Goal: Task Accomplishment & Management: Complete application form

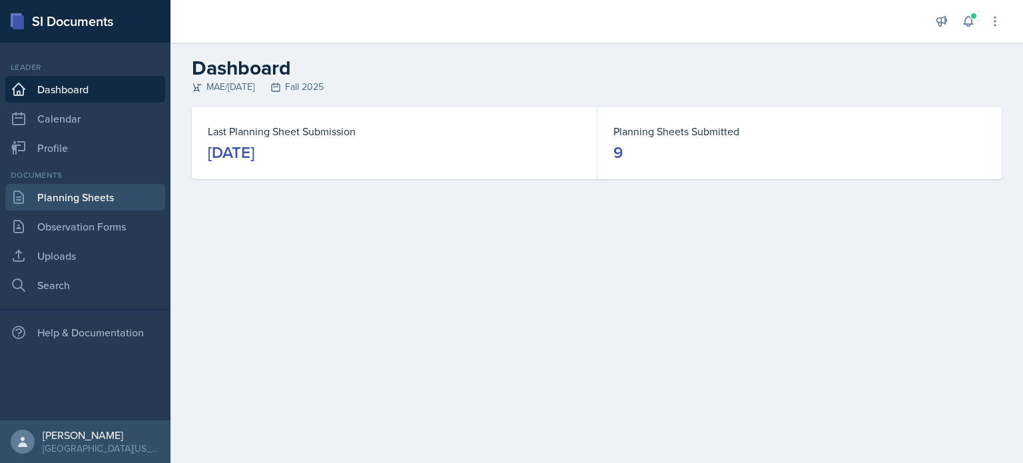
click at [71, 200] on link "Planning Sheets" at bounding box center [85, 197] width 160 height 27
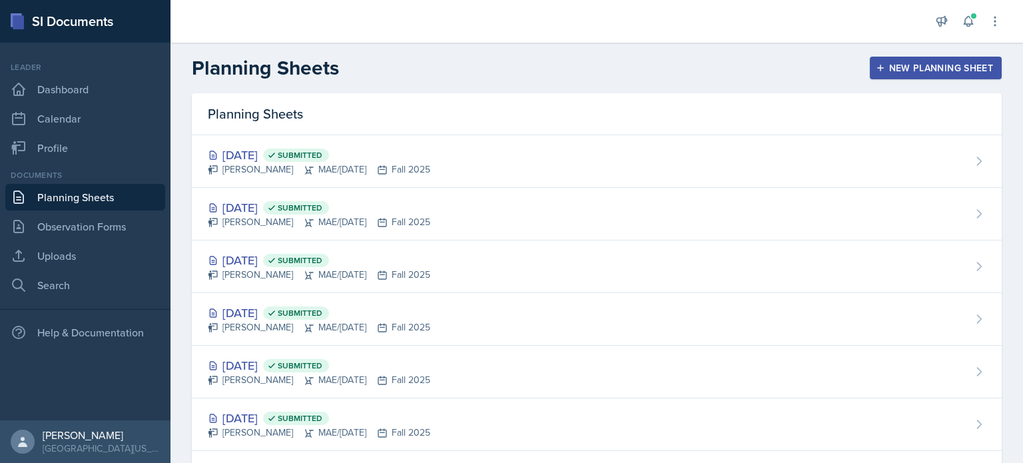
click at [963, 72] on div "New Planning Sheet" at bounding box center [935, 68] width 115 height 11
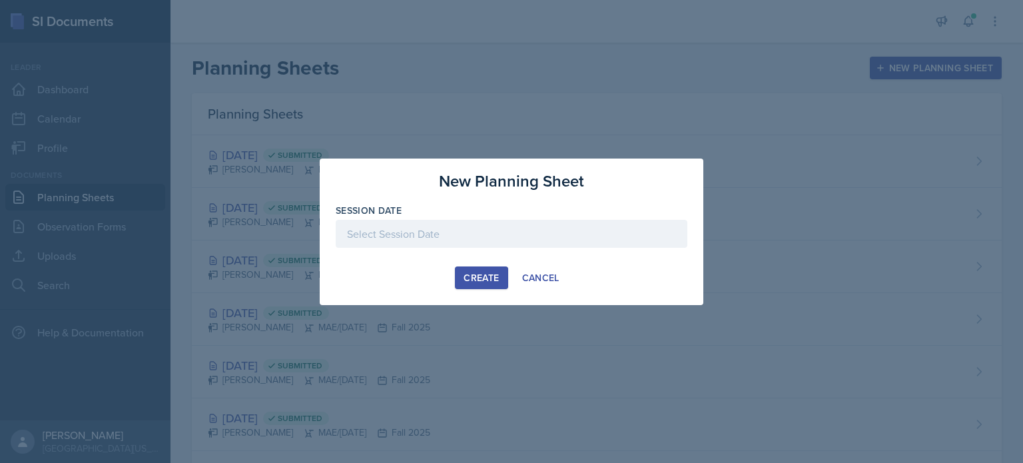
click at [515, 231] on div at bounding box center [512, 234] width 352 height 28
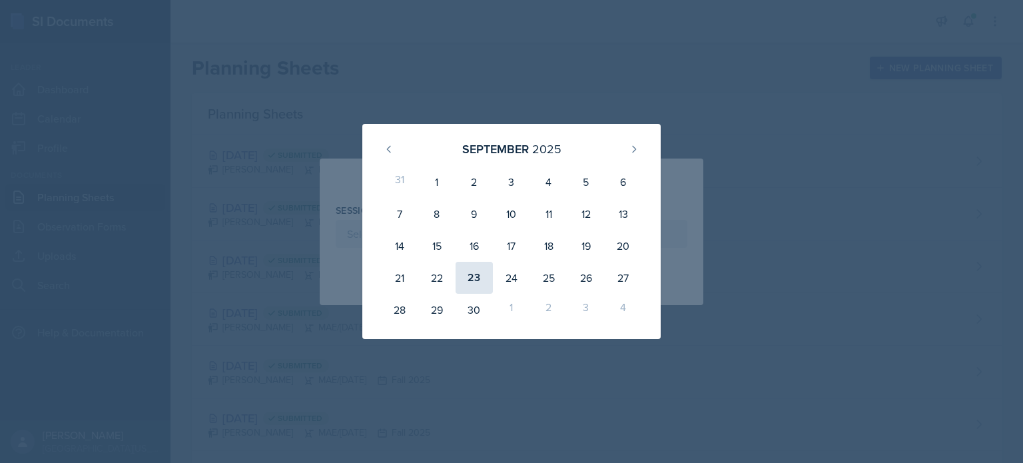
click at [479, 270] on div "23" at bounding box center [473, 278] width 37 height 32
type input "[DATE]"
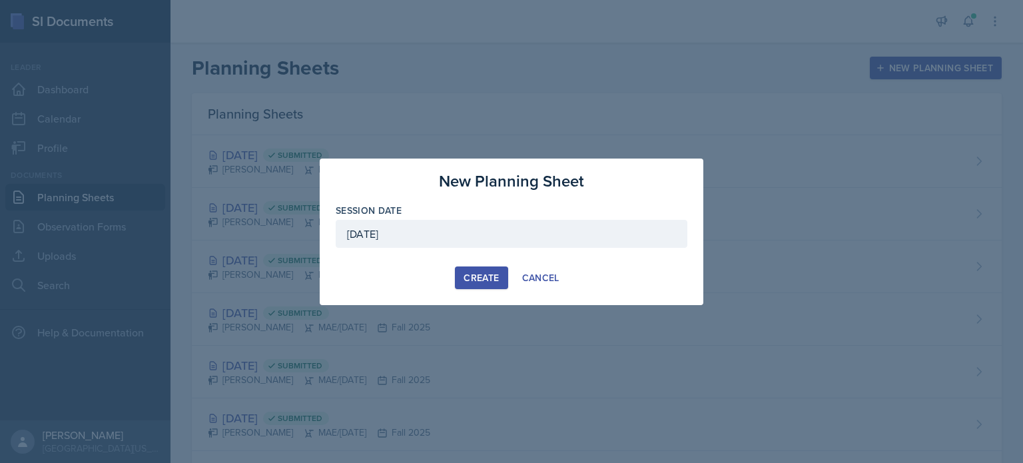
click at [472, 274] on div "Create" at bounding box center [480, 277] width 35 height 11
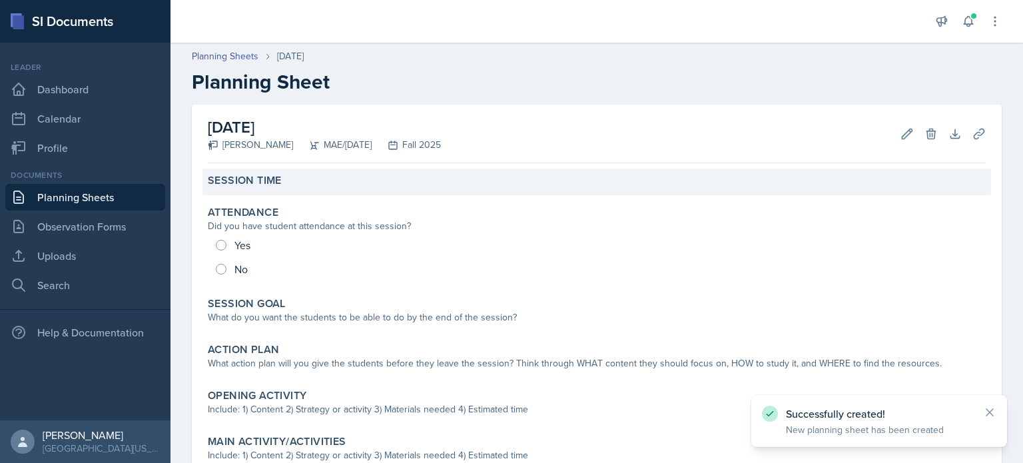
click at [257, 176] on label "Session Time" at bounding box center [245, 180] width 74 height 13
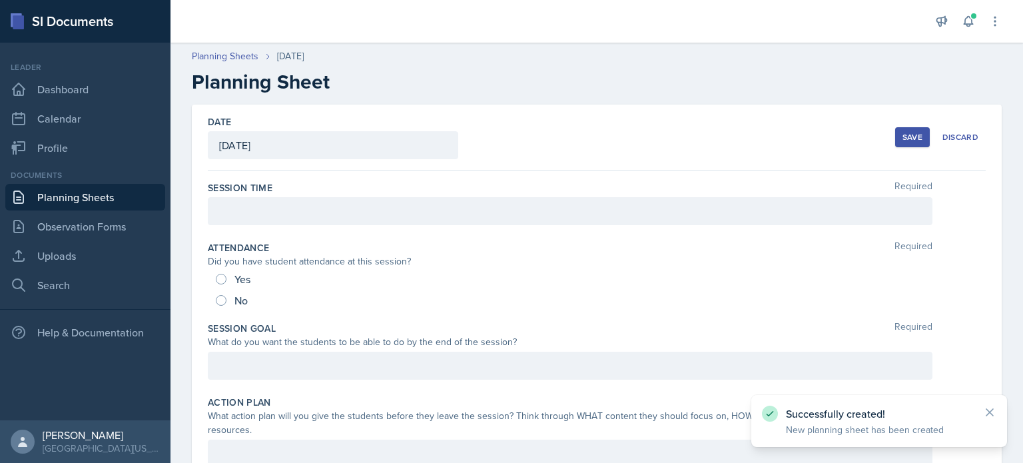
click at [269, 222] on div at bounding box center [570, 211] width 724 height 28
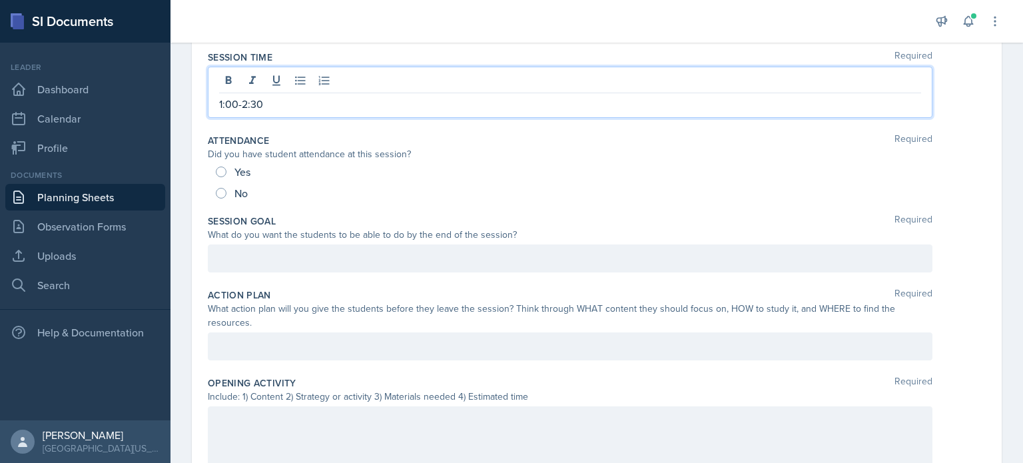
scroll to position [133, 0]
click at [349, 257] on div at bounding box center [570, 256] width 724 height 28
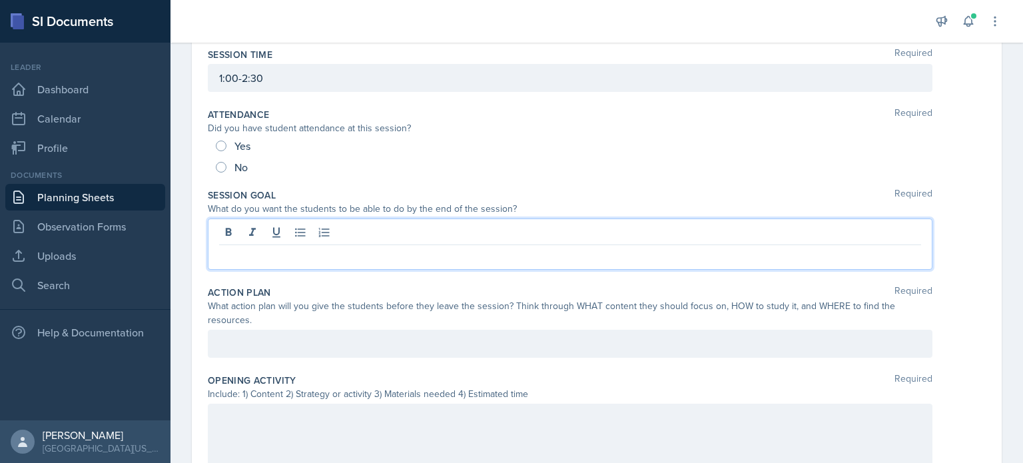
scroll to position [109, 0]
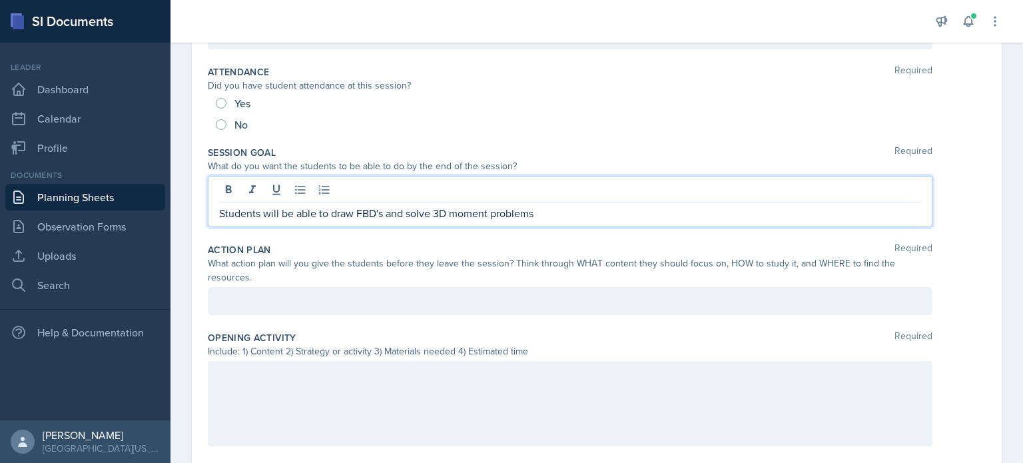
click at [419, 295] on p at bounding box center [570, 301] width 702 height 16
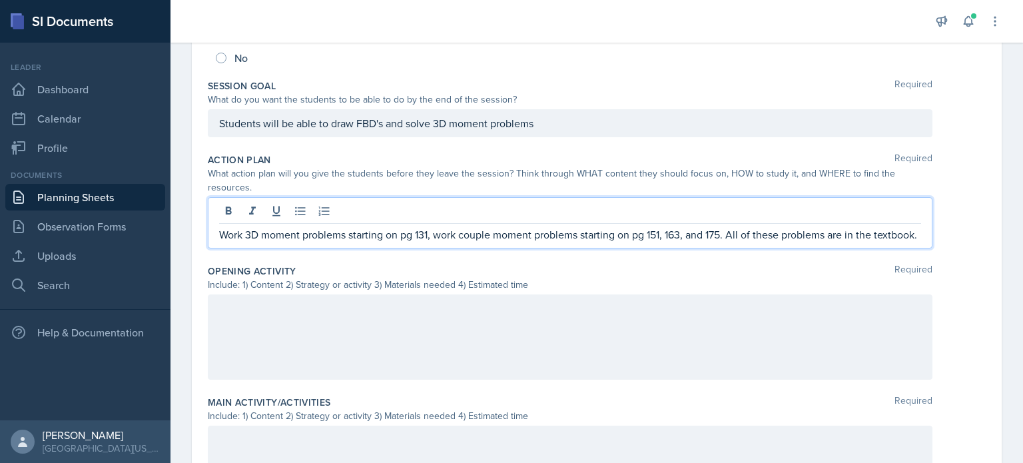
click at [320, 330] on div at bounding box center [570, 336] width 724 height 85
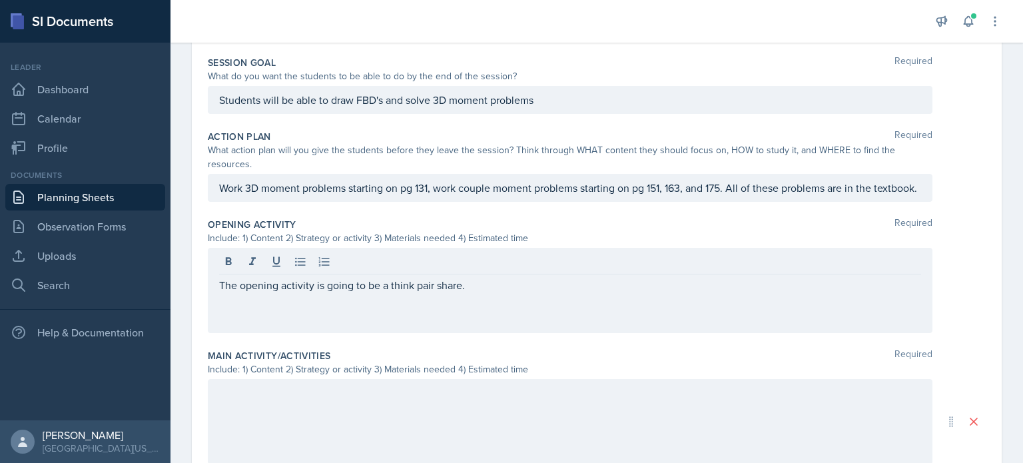
drag, startPoint x: 487, startPoint y: 316, endPoint x: 452, endPoint y: 315, distance: 35.3
click at [439, 316] on div "The opening activity is going to be a think pair share." at bounding box center [570, 290] width 724 height 85
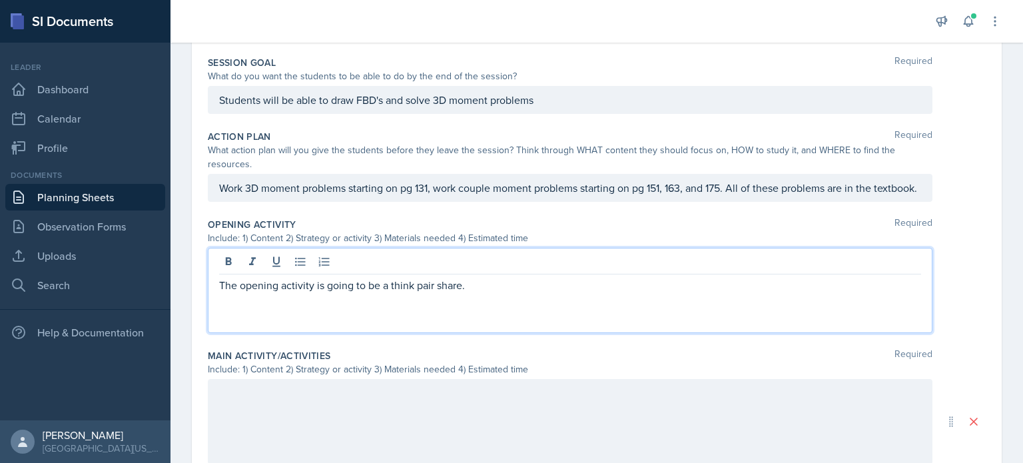
drag, startPoint x: 483, startPoint y: 302, endPoint x: 196, endPoint y: 295, distance: 287.7
click at [178, 293] on div "Date [DATE] [DATE] 31 1 2 3 4 5 6 7 8 9 10 11 12 13 14 15 16 17 18 19 20 21 22 …" at bounding box center [596, 300] width 852 height 923
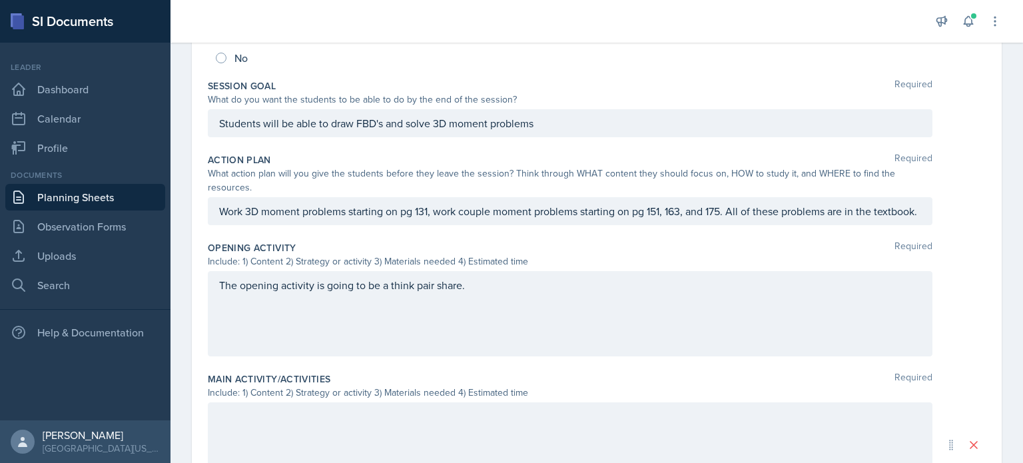
click at [515, 326] on div "The opening activity is going to be a think pair share." at bounding box center [570, 313] width 724 height 85
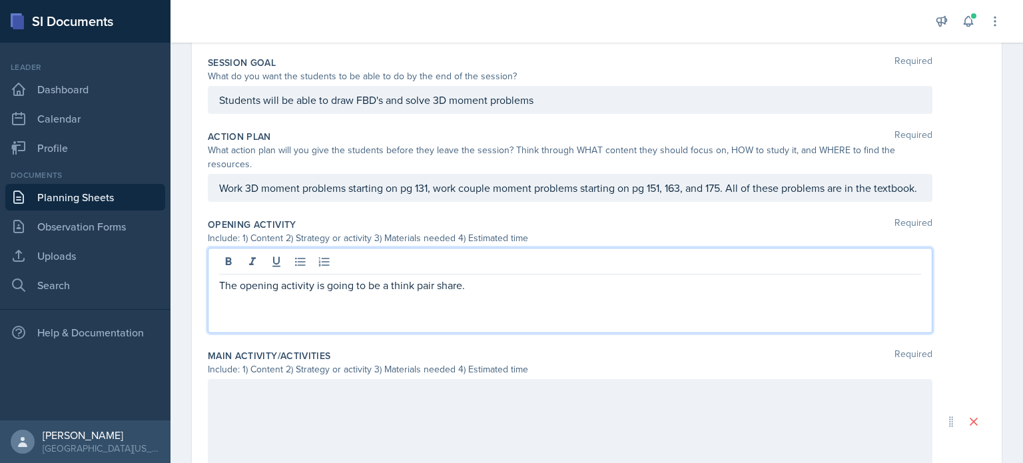
click at [516, 323] on div "The opening activity is going to be a think pair share." at bounding box center [570, 290] width 724 height 85
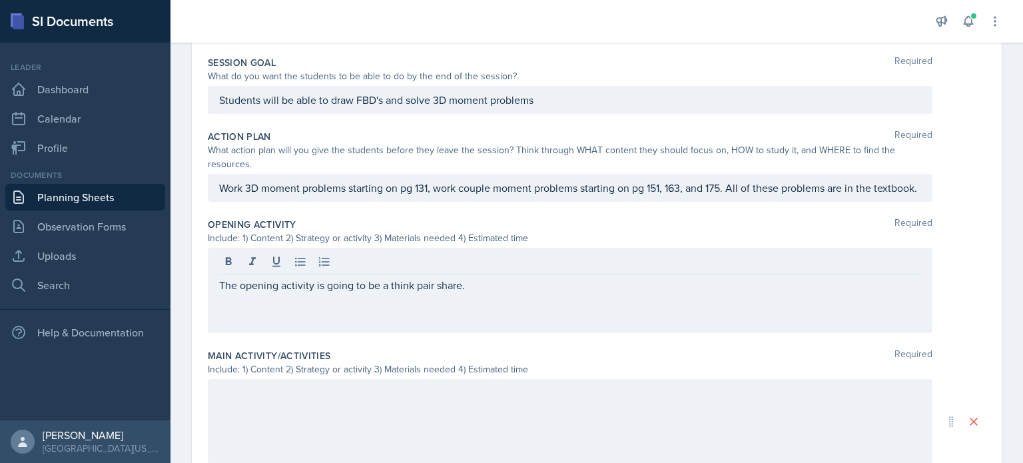
drag, startPoint x: 508, startPoint y: 316, endPoint x: 499, endPoint y: 311, distance: 10.7
click at [505, 316] on div "The opening activity is going to be a think pair share." at bounding box center [570, 290] width 724 height 85
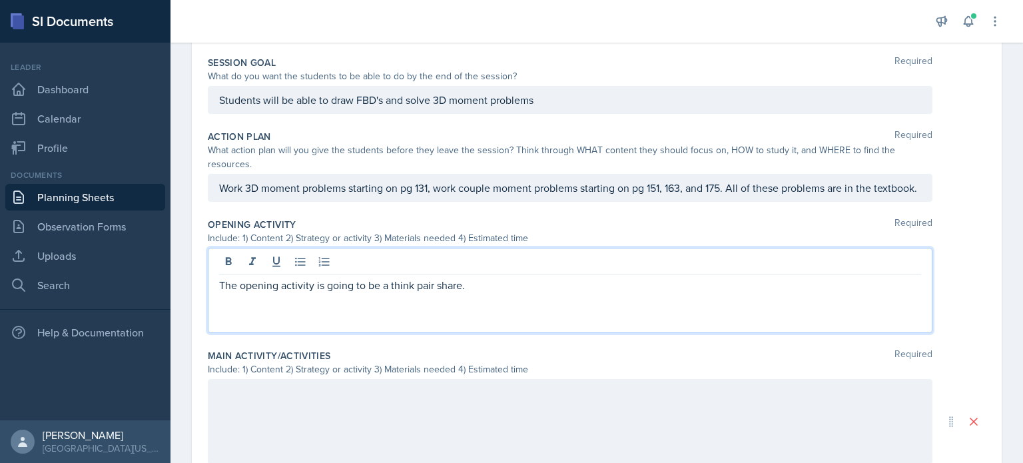
click at [472, 293] on p "The opening activity is going to be a think pair share." at bounding box center [570, 285] width 702 height 16
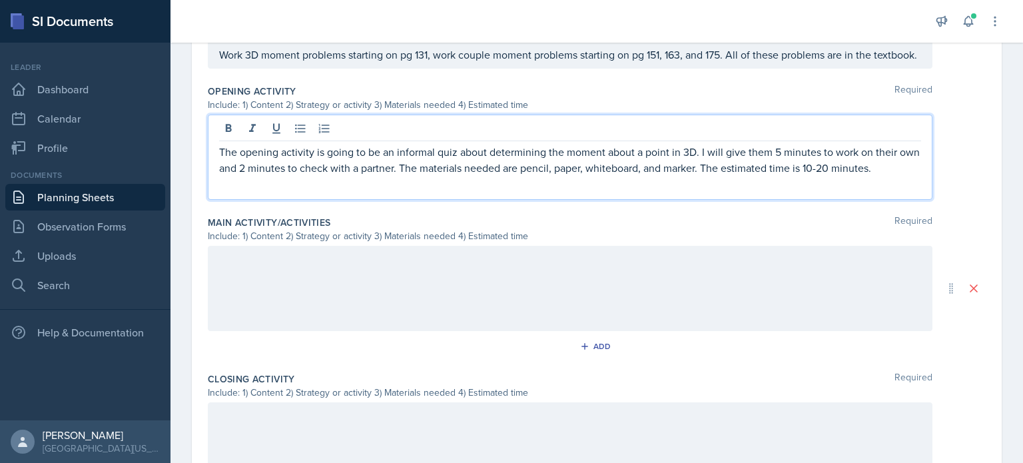
scroll to position [421, 0]
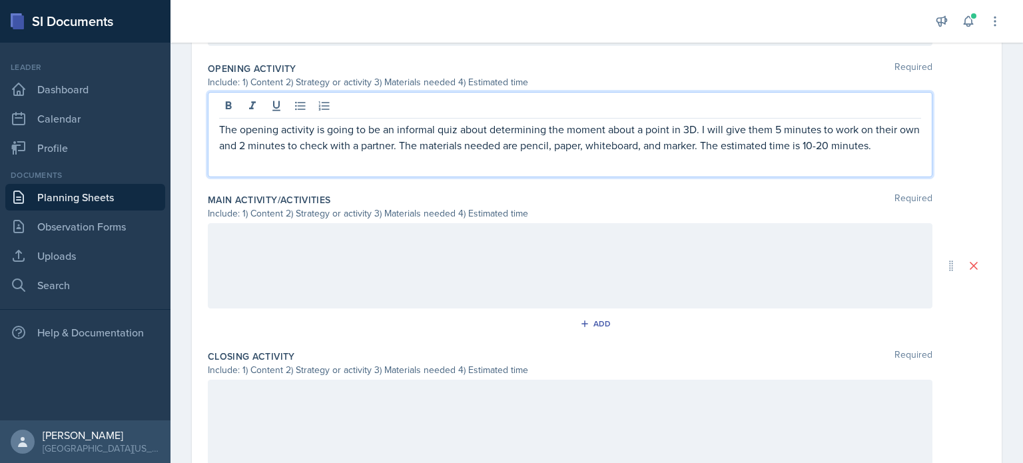
drag, startPoint x: 245, startPoint y: 267, endPoint x: 252, endPoint y: 270, distance: 7.8
click at [248, 245] on p at bounding box center [570, 237] width 702 height 16
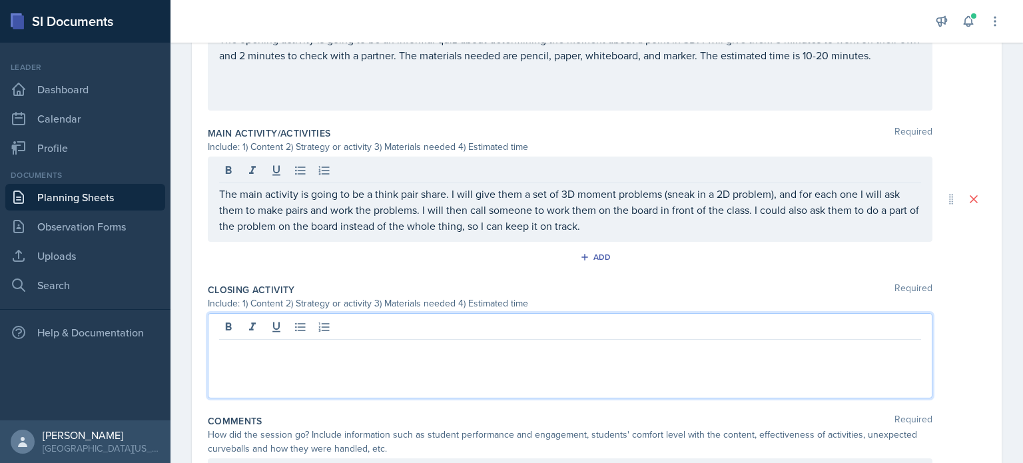
click at [292, 345] on p at bounding box center [570, 350] width 702 height 16
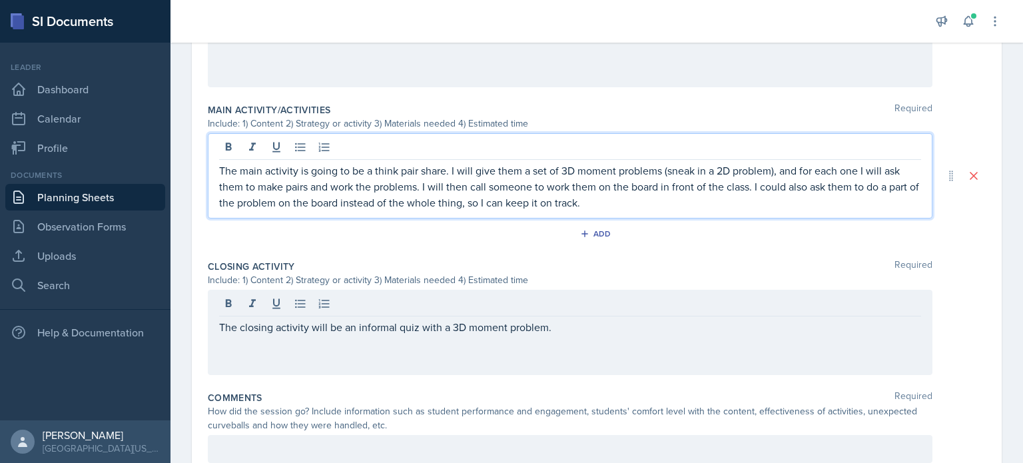
click at [618, 200] on p "The main activity is going to be a think pair share. I will give them a set of …" at bounding box center [570, 186] width 702 height 48
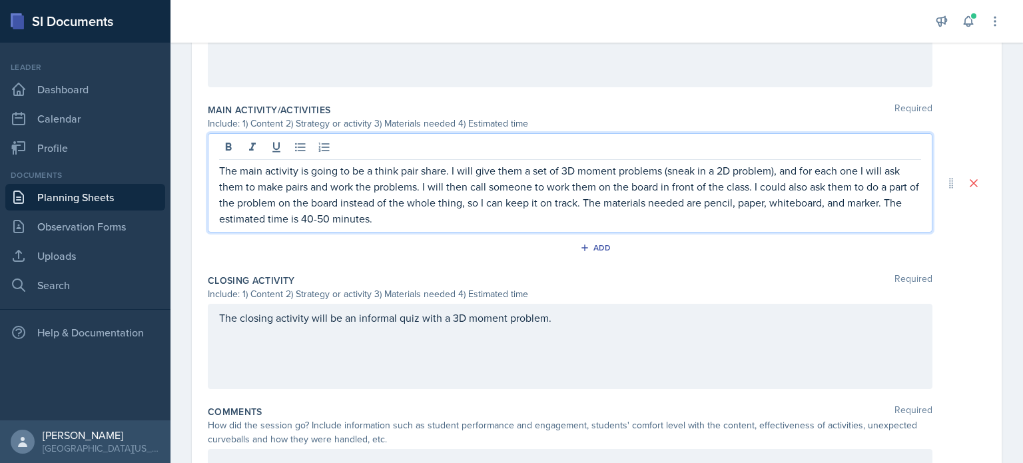
click at [593, 326] on p "The closing activity will be an informal quiz with a 3D moment problem." at bounding box center [570, 318] width 702 height 16
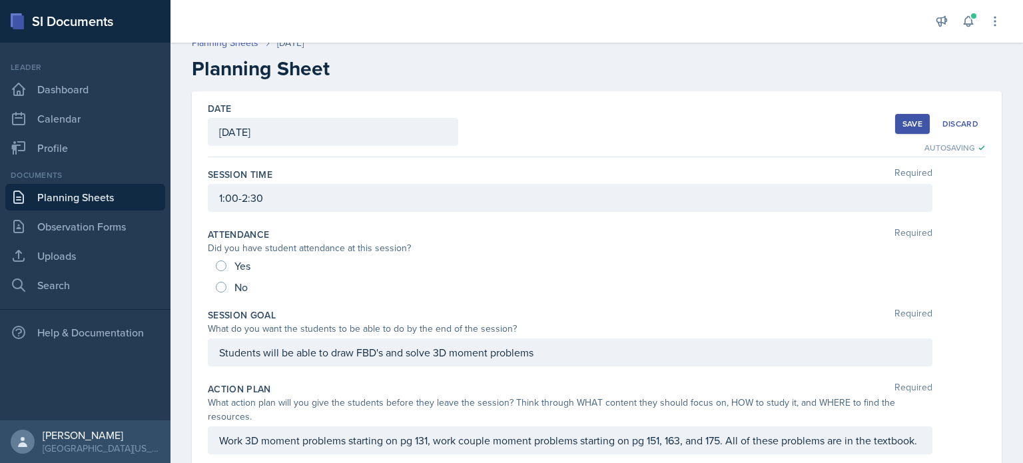
scroll to position [0, 0]
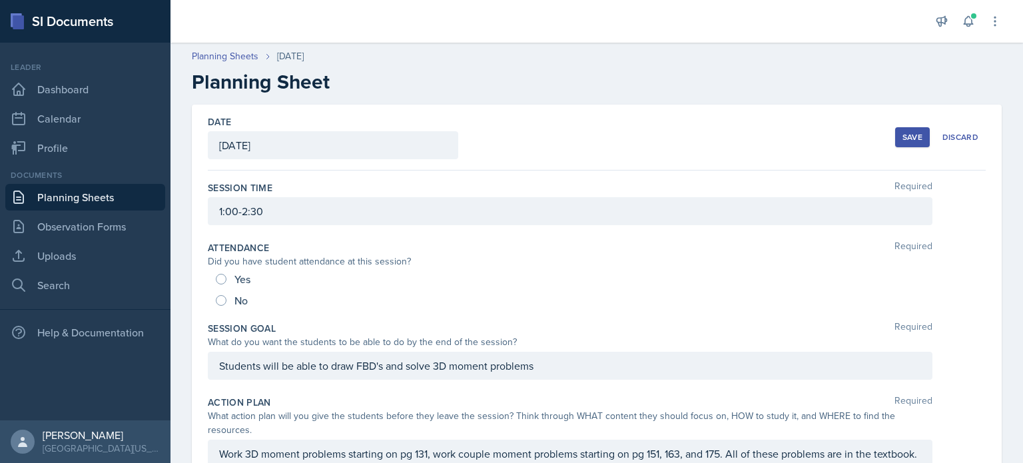
click at [895, 139] on button "Save" at bounding box center [912, 137] width 35 height 20
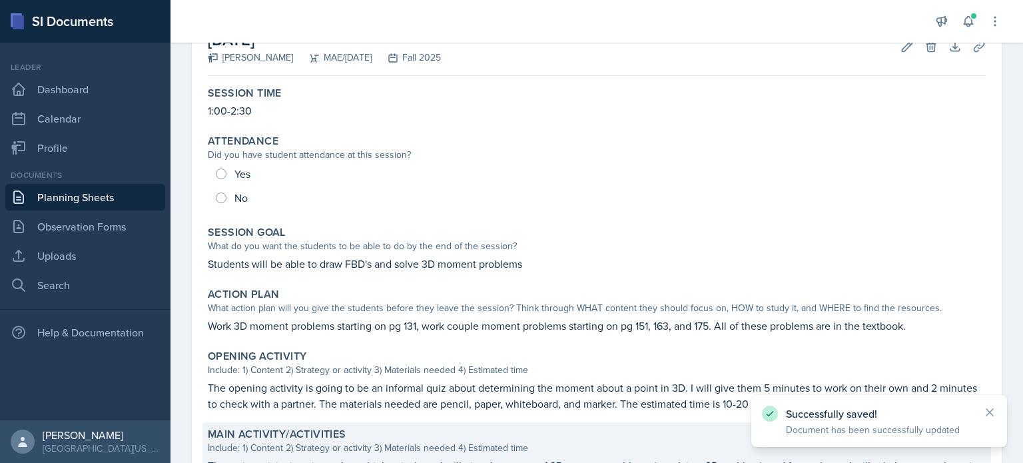
scroll to position [359, 0]
